Goal: Information Seeking & Learning: Learn about a topic

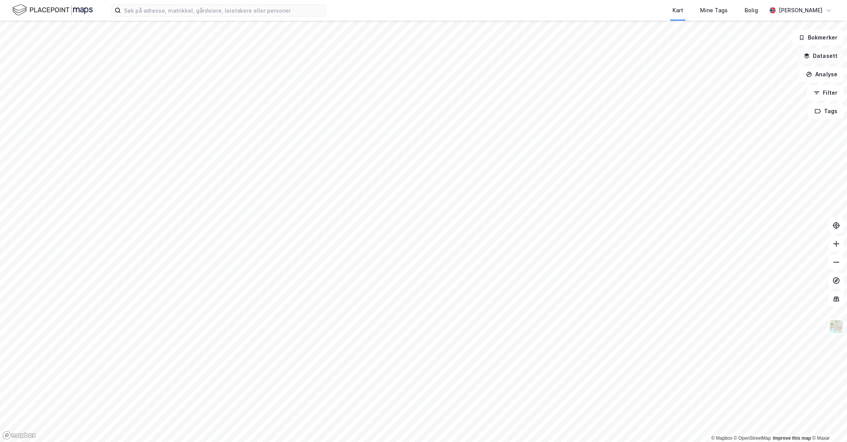
click at [819, 57] on button "Datasett" at bounding box center [820, 55] width 47 height 15
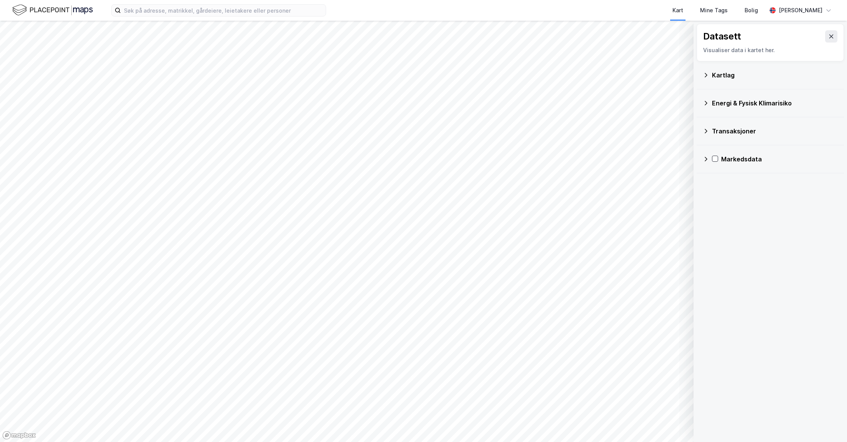
click at [714, 75] on div "Kartlag" at bounding box center [775, 75] width 126 height 9
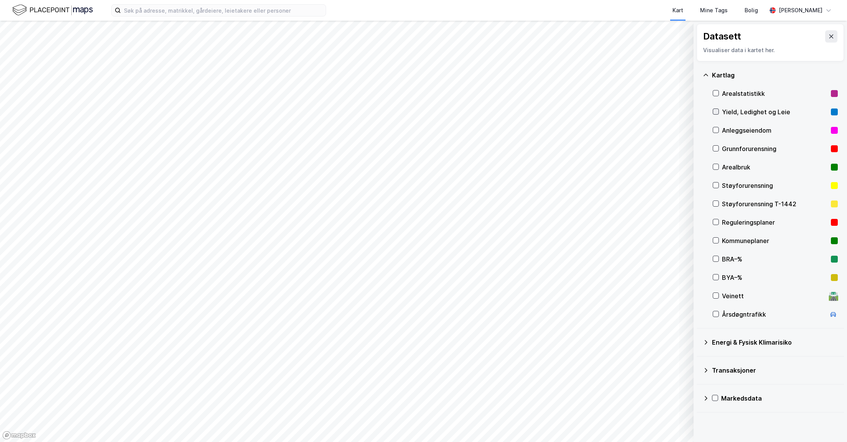
click at [718, 109] on icon at bounding box center [715, 111] width 5 height 5
click at [715, 398] on icon at bounding box center [715, 398] width 5 height 5
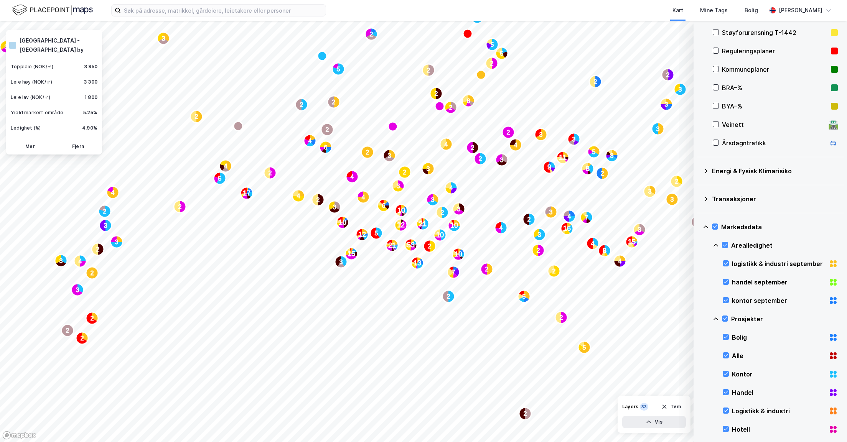
scroll to position [173, 0]
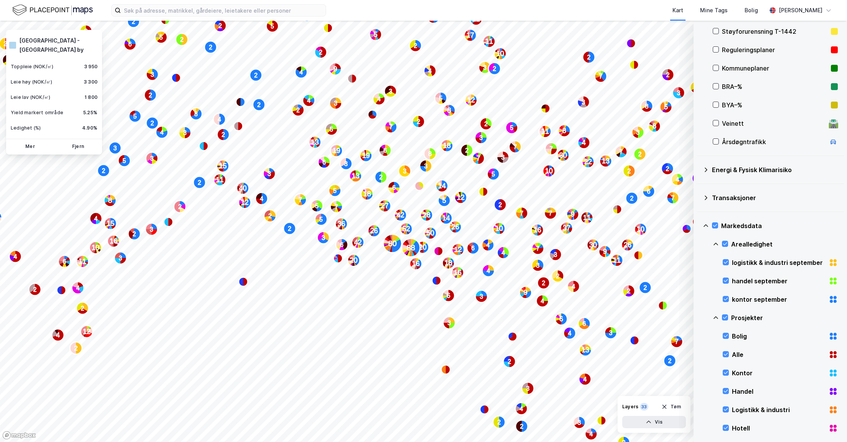
click at [735, 312] on div "Prosjekter" at bounding box center [775, 318] width 125 height 18
click at [719, 315] on icon at bounding box center [716, 318] width 6 height 6
click at [726, 317] on icon at bounding box center [725, 317] width 5 height 5
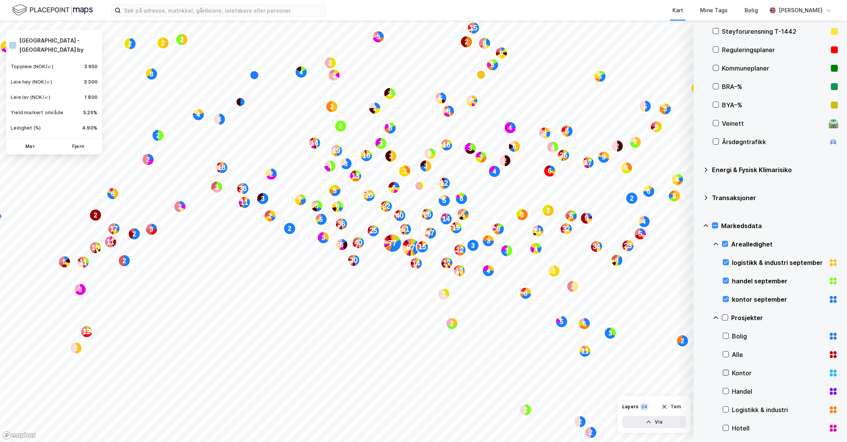
click at [726, 371] on icon at bounding box center [725, 372] width 5 height 5
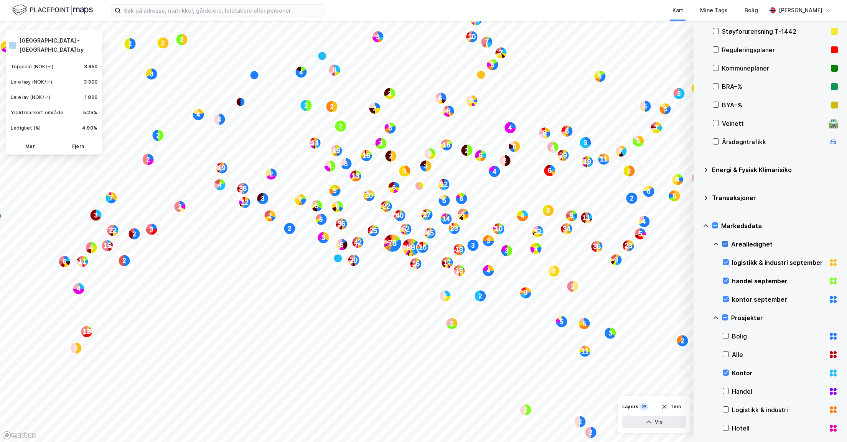
click at [725, 241] on div at bounding box center [725, 244] width 6 height 6
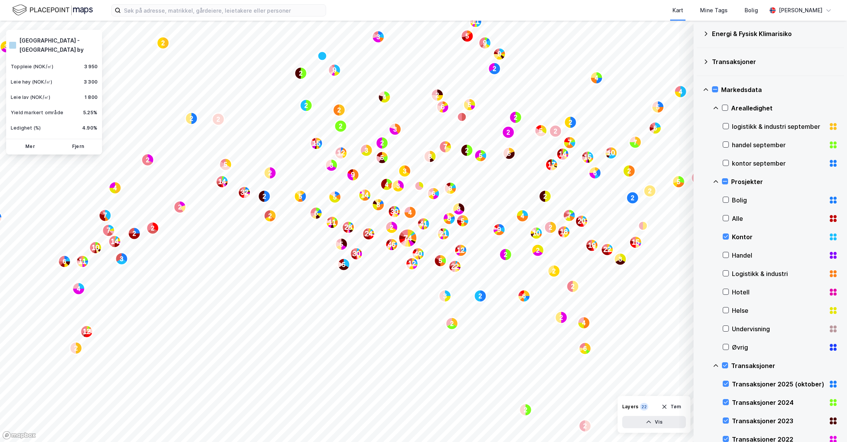
scroll to position [403, 0]
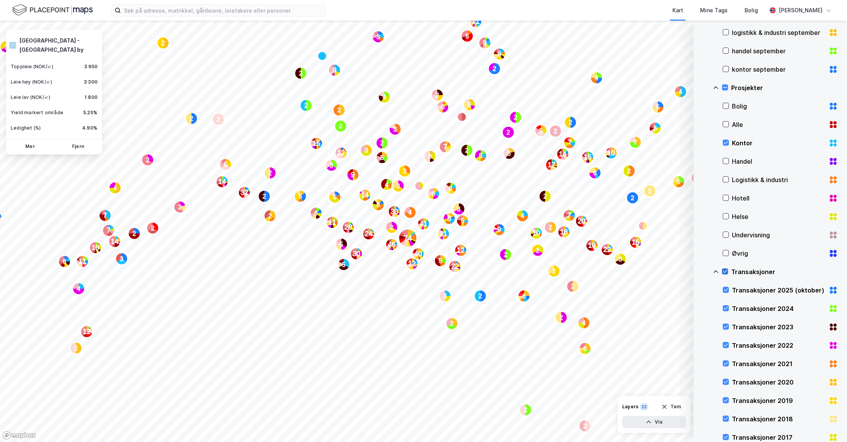
click at [727, 271] on icon at bounding box center [725, 272] width 4 height 3
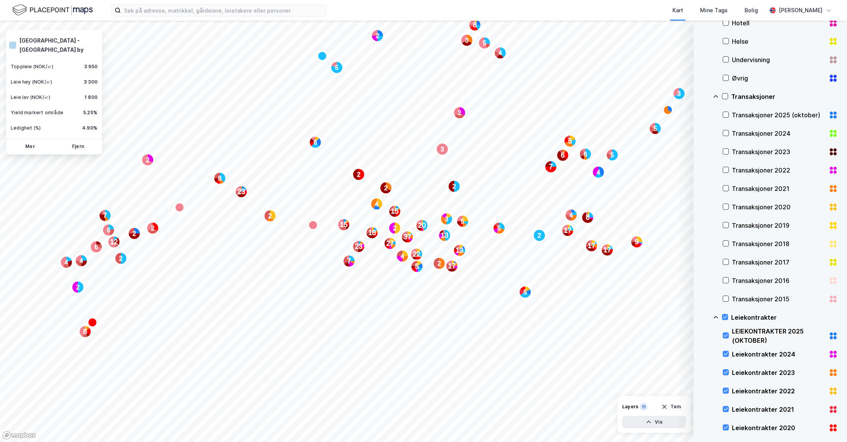
scroll to position [633, 0]
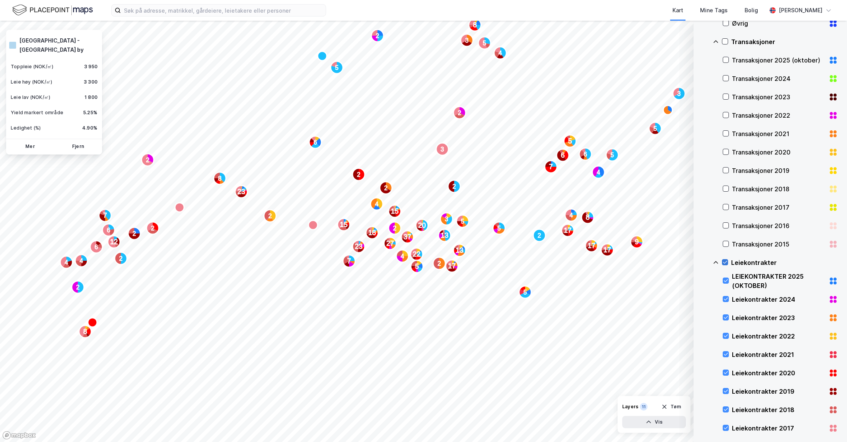
click at [725, 261] on icon at bounding box center [725, 262] width 5 height 5
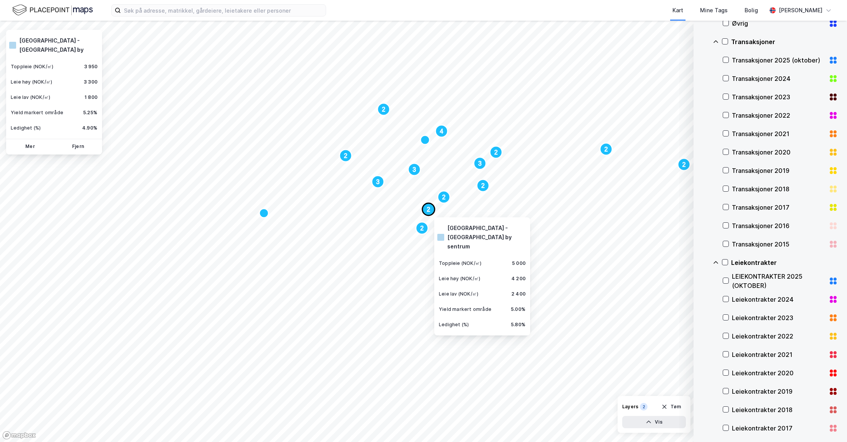
click at [429, 208] on text "2" at bounding box center [428, 209] width 3 height 7
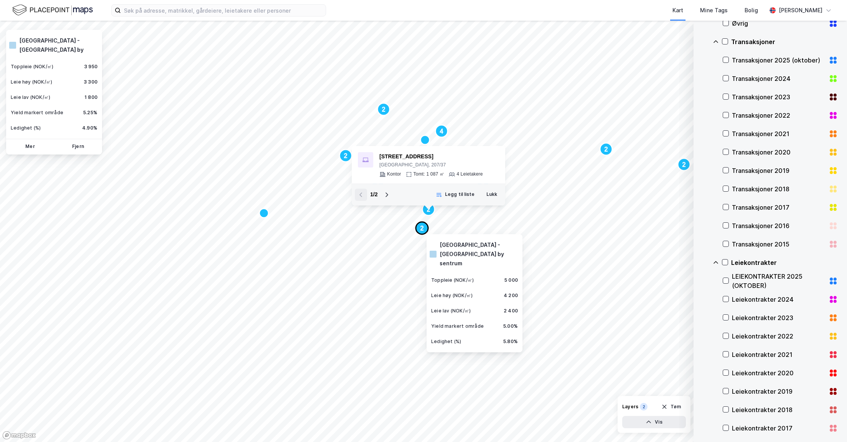
click at [421, 225] on text "2" at bounding box center [422, 228] width 3 height 7
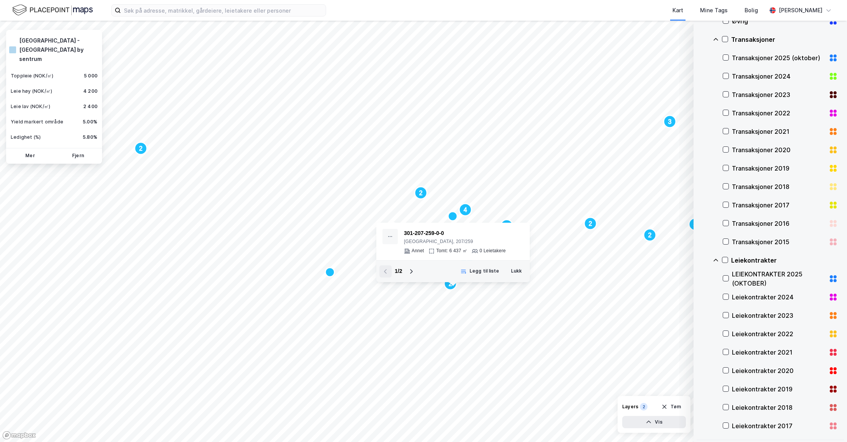
click at [717, 256] on div "Leiekontrakter" at bounding box center [775, 260] width 125 height 18
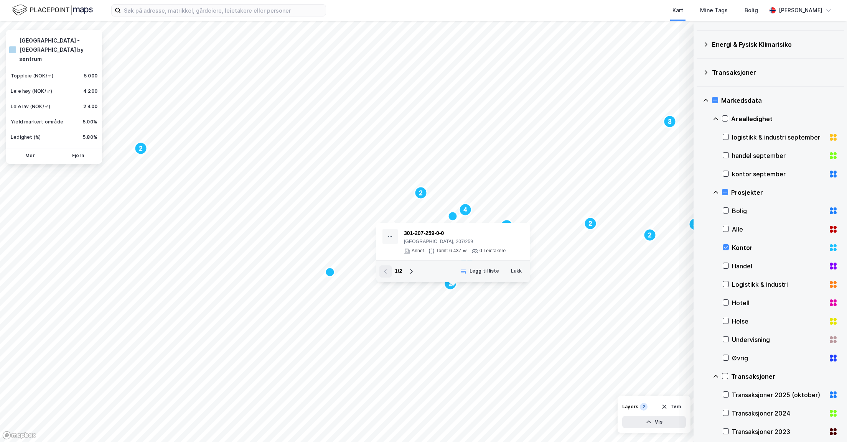
scroll to position [124, 0]
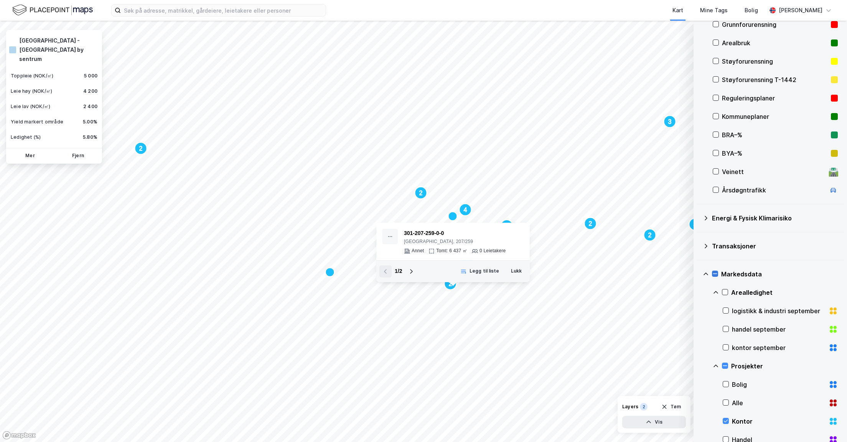
click at [717, 274] on icon at bounding box center [715, 273] width 5 height 5
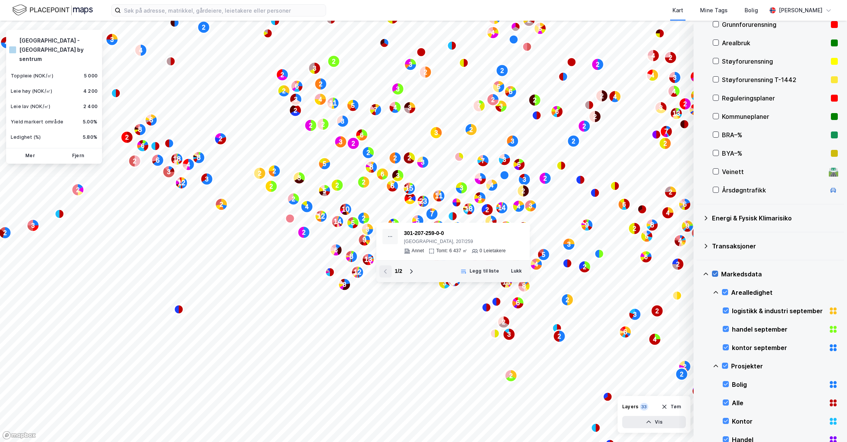
click at [716, 274] on icon at bounding box center [715, 273] width 5 height 5
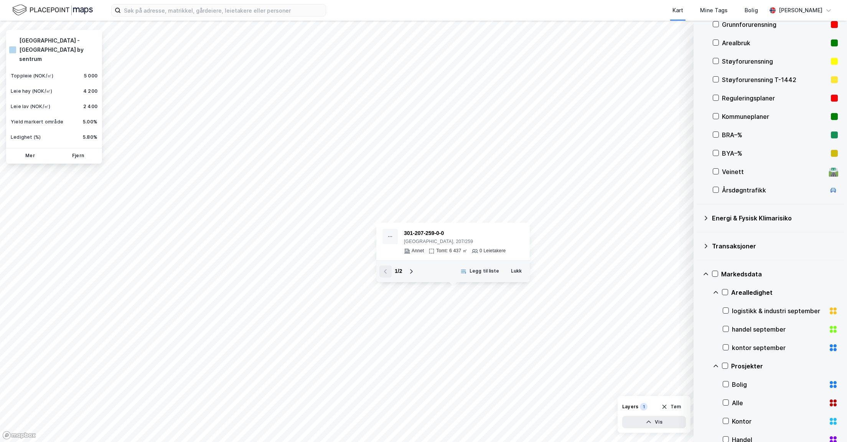
click at [707, 270] on div "Markedsdata" at bounding box center [770, 274] width 135 height 18
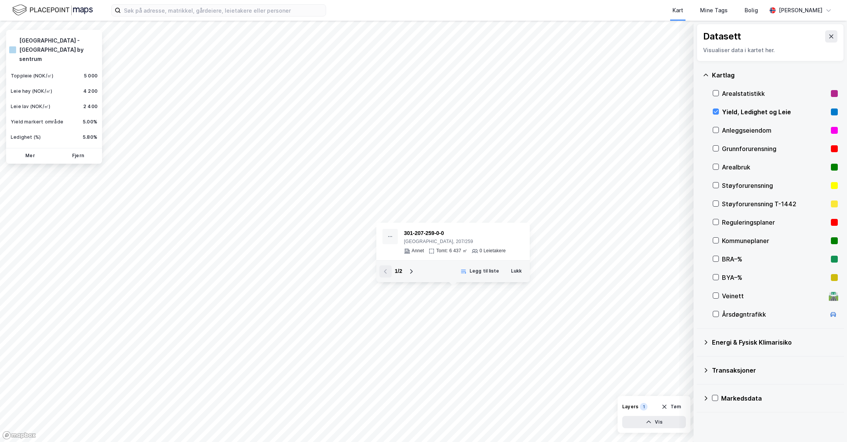
scroll to position [0, 0]
click at [706, 397] on icon at bounding box center [706, 398] width 3 height 5
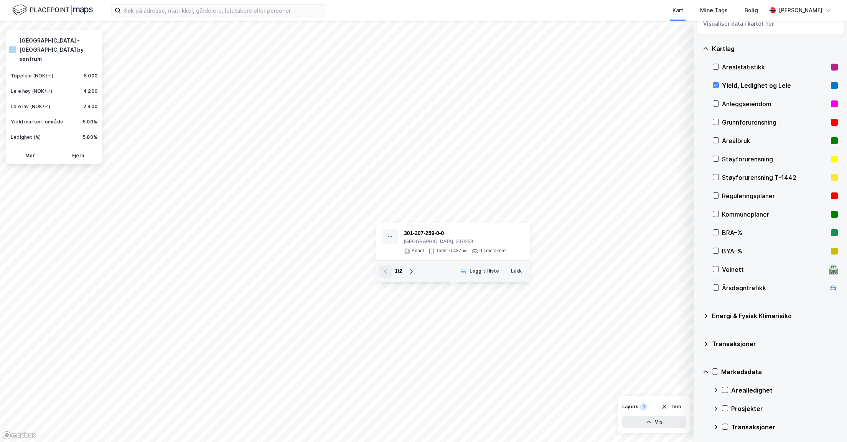
scroll to position [46, 0]
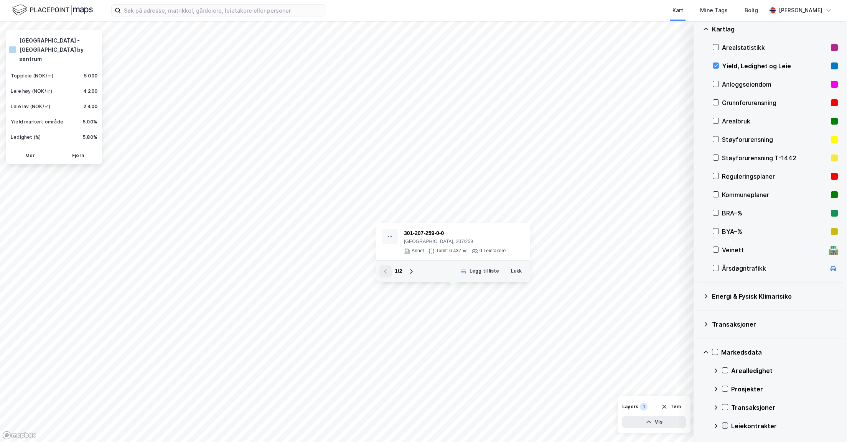
click at [726, 424] on icon at bounding box center [725, 425] width 5 height 5
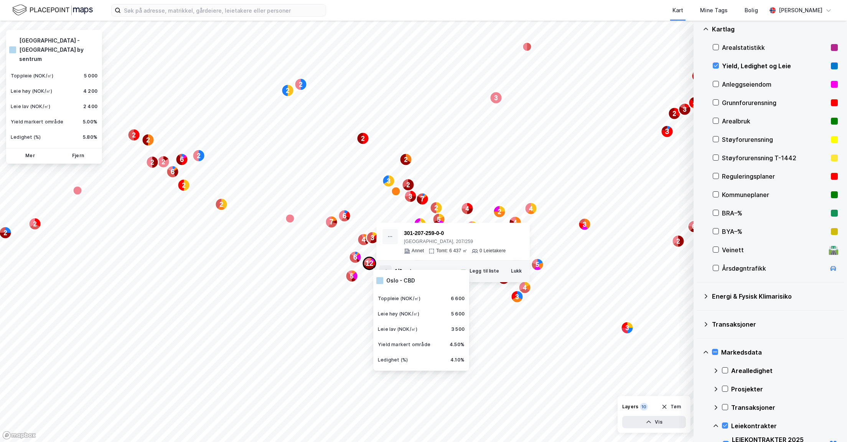
click at [368, 261] on text "12" at bounding box center [370, 264] width 8 height 8
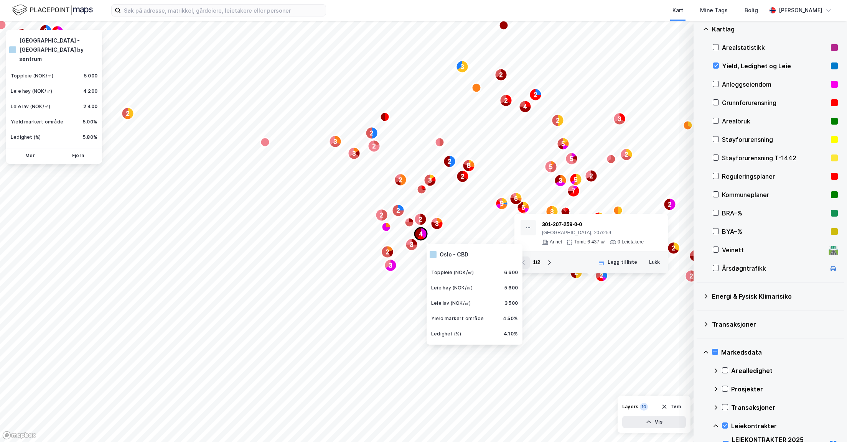
click at [421, 235] on text "4" at bounding box center [420, 234] width 3 height 7
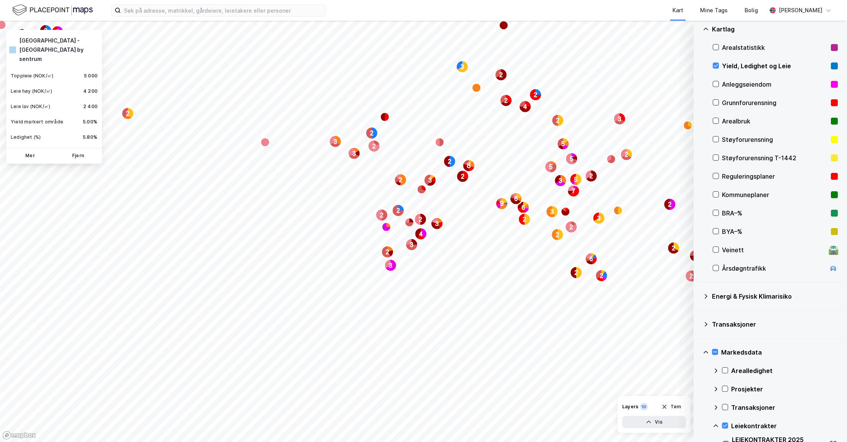
click at [421, 235] on text "4" at bounding box center [420, 234] width 3 height 7
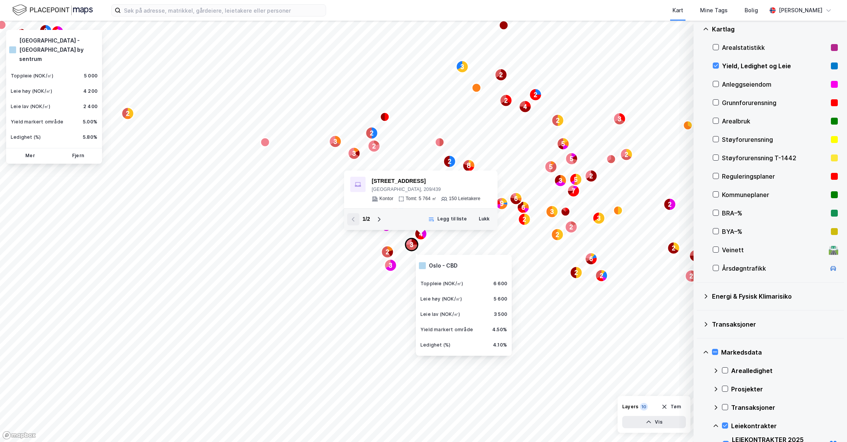
click at [411, 246] on text "3" at bounding box center [411, 245] width 3 height 7
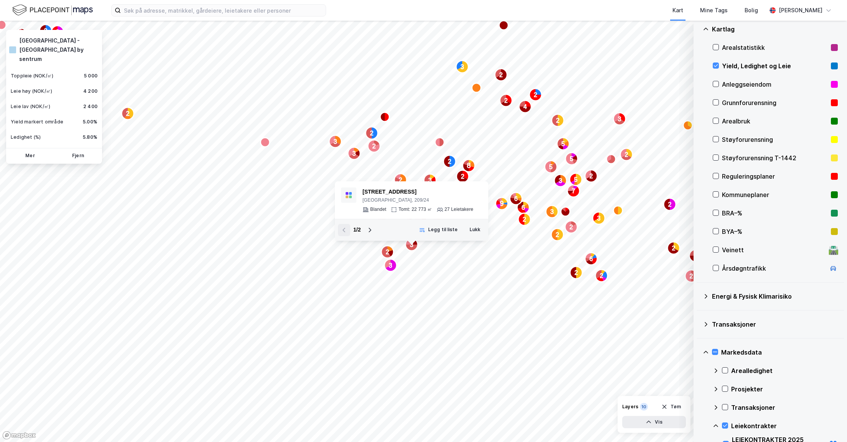
click at [710, 349] on div "Markedsdata" at bounding box center [770, 352] width 135 height 18
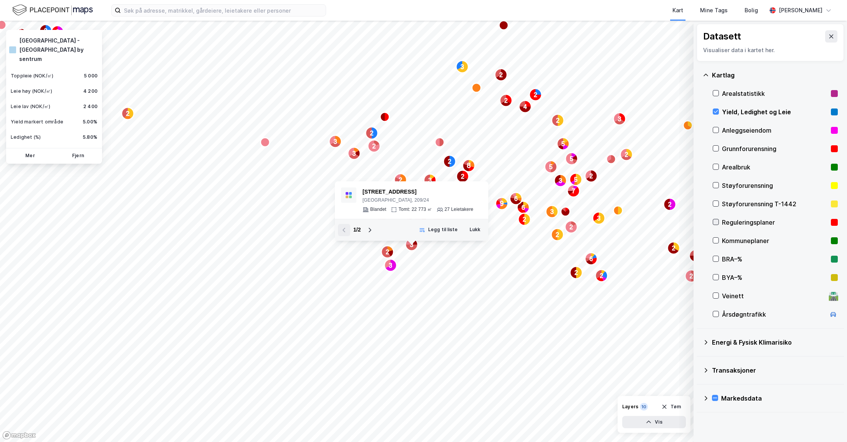
click at [716, 221] on icon at bounding box center [715, 221] width 5 height 5
click at [714, 397] on icon at bounding box center [715, 398] width 5 height 5
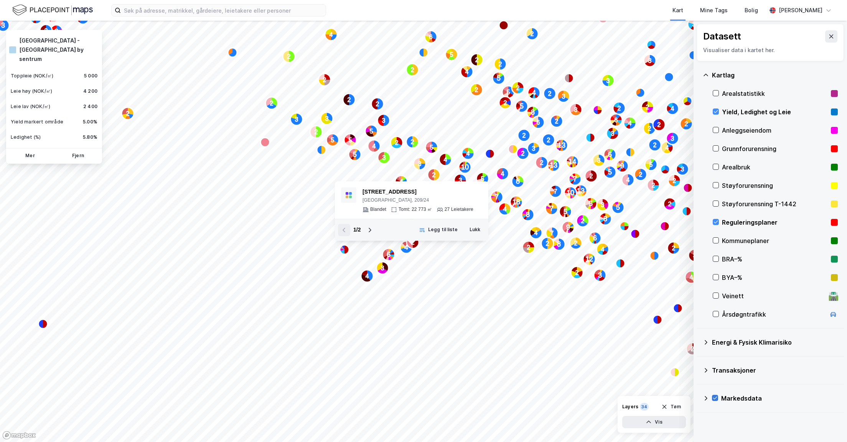
click at [715, 397] on icon at bounding box center [715, 398] width 5 height 5
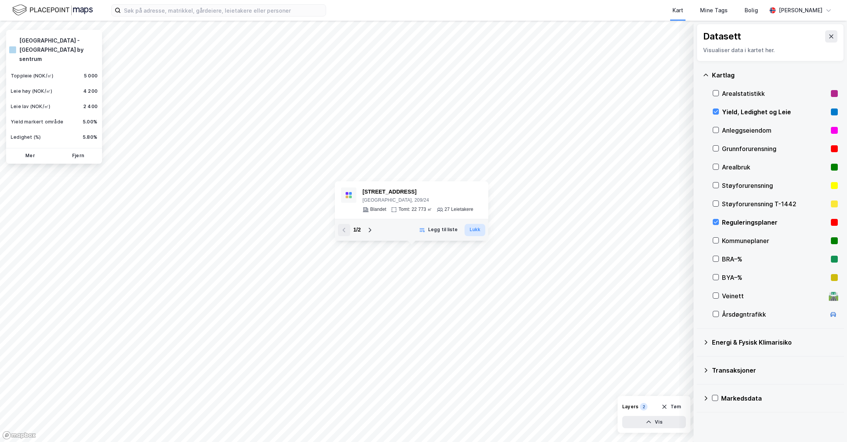
click at [481, 232] on button "Lukk" at bounding box center [475, 230] width 21 height 12
click at [715, 109] on icon at bounding box center [715, 111] width 5 height 5
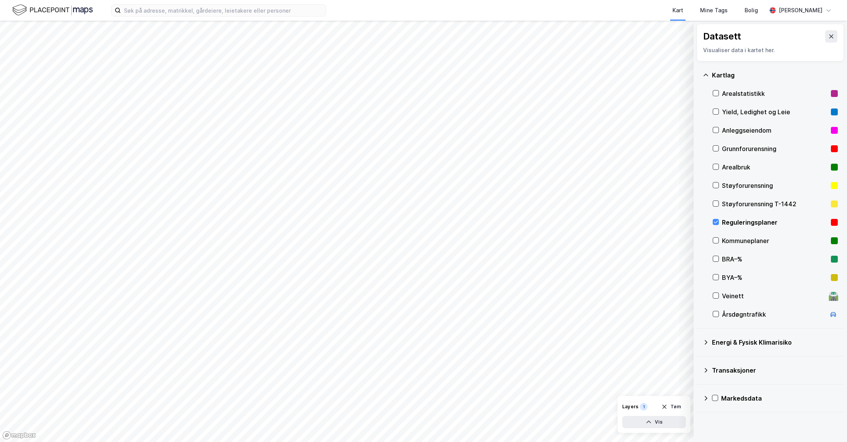
click at [737, 221] on div "Reguleringsplaner" at bounding box center [775, 222] width 106 height 9
click at [716, 221] on icon at bounding box center [715, 221] width 5 height 5
click at [715, 239] on icon at bounding box center [715, 240] width 5 height 5
click at [718, 222] on icon at bounding box center [715, 221] width 5 height 5
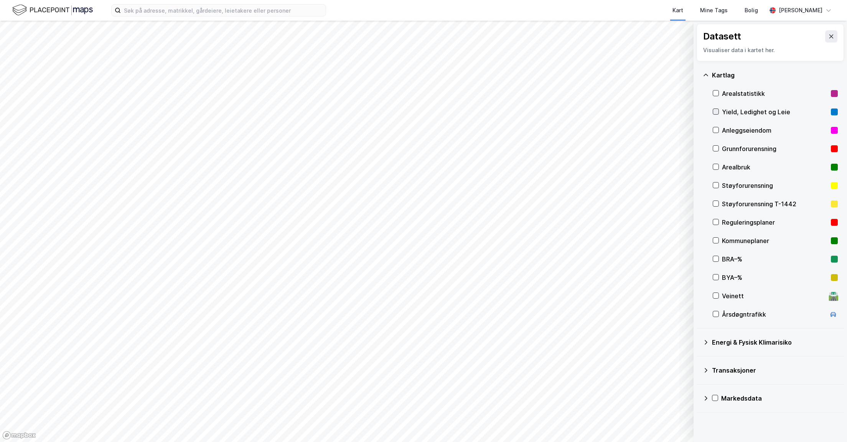
click at [715, 114] on icon at bounding box center [715, 111] width 5 height 5
click at [715, 131] on icon at bounding box center [715, 129] width 5 height 5
click at [716, 167] on icon at bounding box center [716, 167] width 4 height 3
click at [717, 166] on icon at bounding box center [715, 166] width 5 height 5
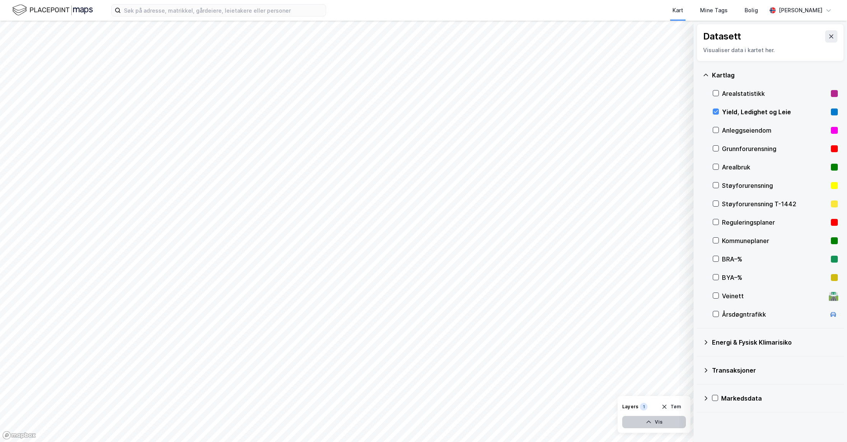
click at [658, 421] on button "Vis" at bounding box center [654, 422] width 64 height 12
click at [653, 404] on icon at bounding box center [651, 406] width 6 height 6
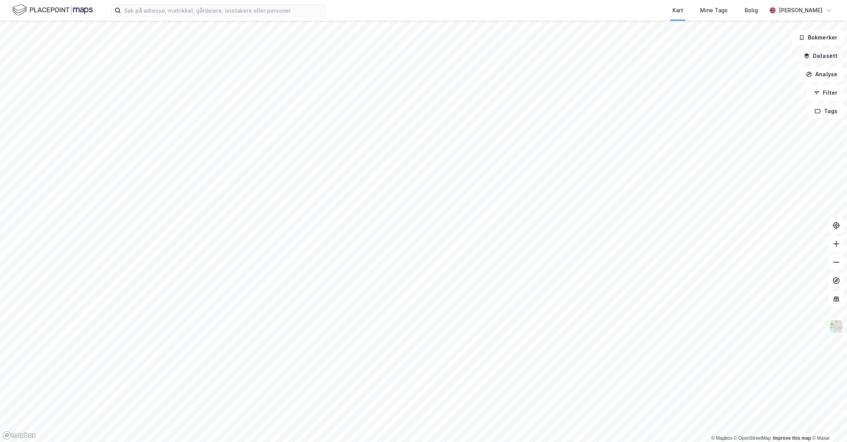
click at [814, 53] on button "Datasett" at bounding box center [820, 55] width 47 height 15
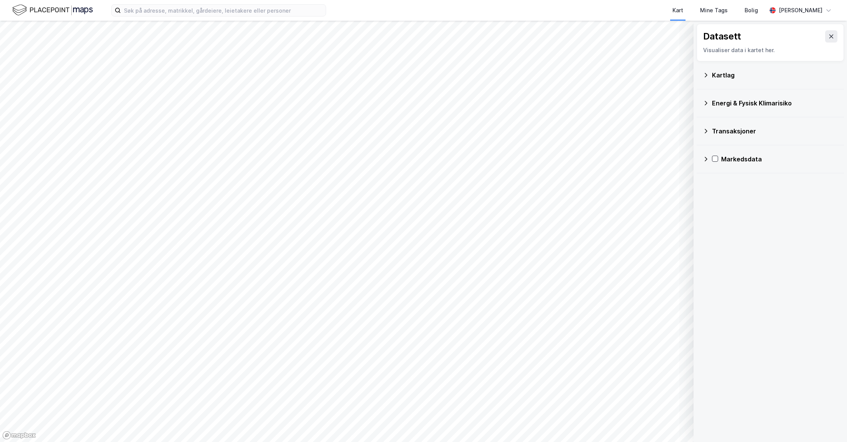
click at [708, 75] on icon at bounding box center [706, 75] width 6 height 6
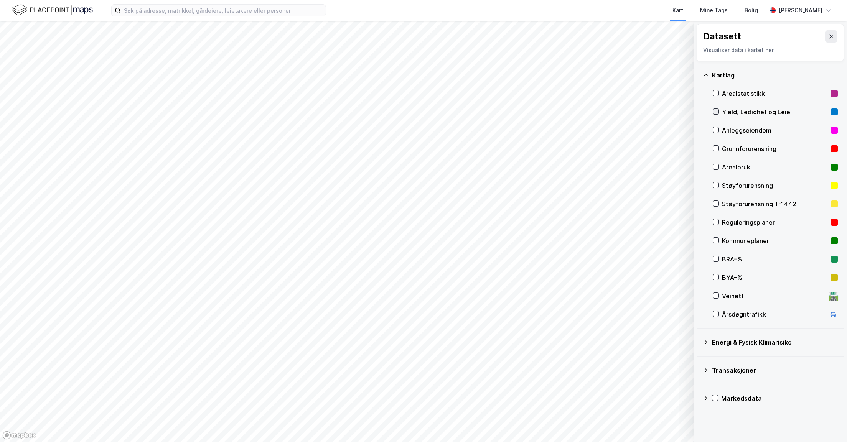
click at [718, 110] on icon at bounding box center [715, 111] width 5 height 5
click at [717, 92] on icon at bounding box center [716, 93] width 4 height 3
